Goal: Task Accomplishment & Management: Manage account settings

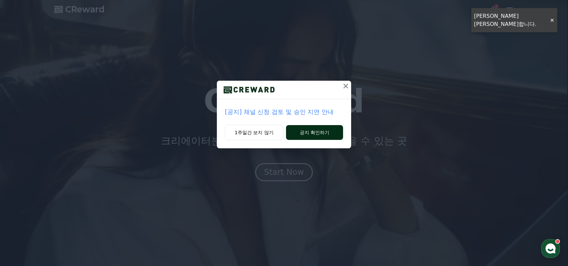
click at [305, 129] on button "공지 확인하기" at bounding box center [314, 132] width 57 height 15
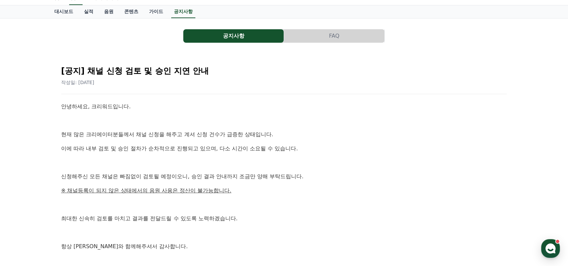
scroll to position [34, 0]
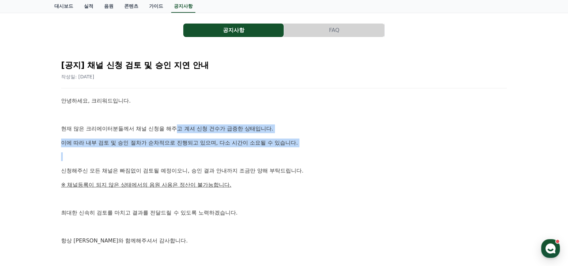
drag, startPoint x: 178, startPoint y: 126, endPoint x: 177, endPoint y: 153, distance: 26.9
click at [177, 153] on div "안녕하세요, 크리워드입니다. 현재 많은 크리에이터분들께서 채널 신청을 해주고 계셔 신청 건수가 급증한 상태입니다. 이에 따라 내부 검토 및 승…" at bounding box center [284, 184] width 446 height 176
click at [177, 153] on p at bounding box center [284, 156] width 446 height 9
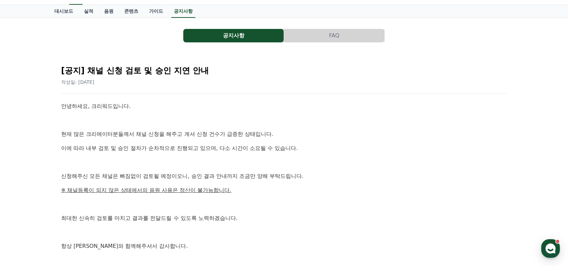
scroll to position [0, 0]
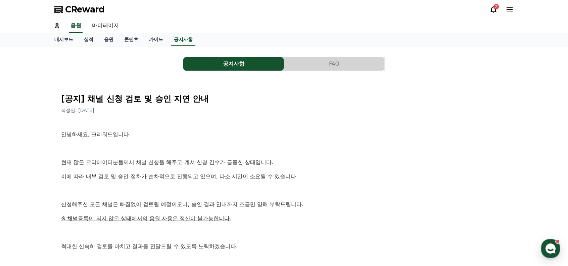
click at [108, 23] on link "마이페이지" at bounding box center [106, 26] width 38 height 14
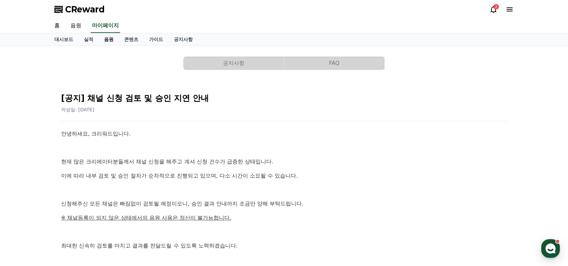
select select "**********"
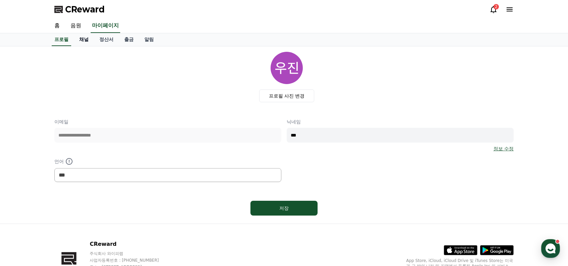
click at [85, 39] on link "채널" at bounding box center [84, 39] width 20 height 13
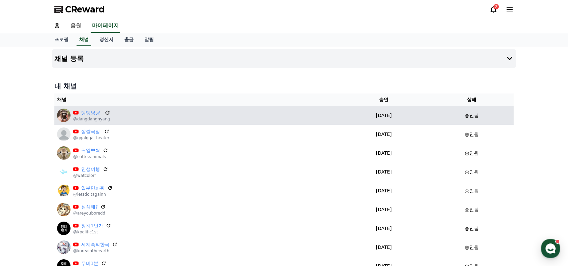
click at [105, 113] on icon at bounding box center [107, 112] width 4 height 4
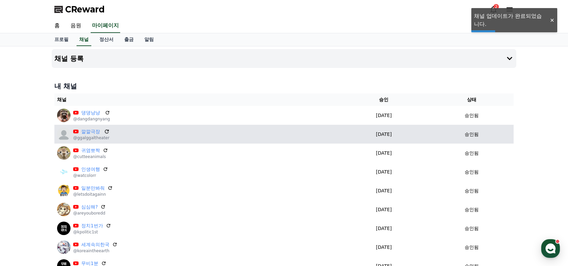
click at [106, 132] on icon at bounding box center [107, 131] width 6 height 6
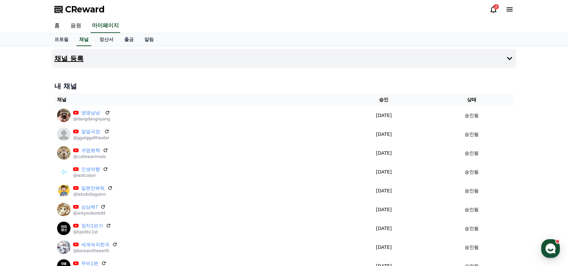
click at [93, 60] on button "채널 등록" at bounding box center [284, 58] width 465 height 19
